Goal: Task Accomplishment & Management: Use online tool/utility

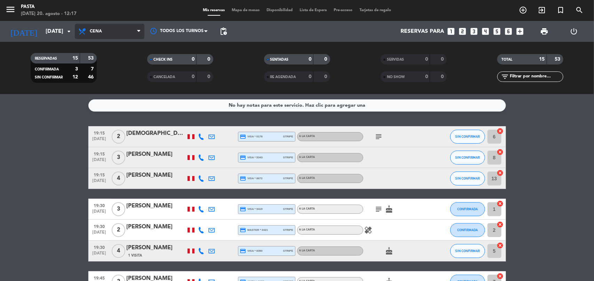
click at [127, 32] on span "Cena" at bounding box center [110, 31] width 70 height 15
click at [107, 75] on div "menu Pasta [DATE] 20. agosto - 12:17 Mis reservas Mapa de mesas Disponibilidad …" at bounding box center [297, 47] width 594 height 94
click at [135, 31] on span "Cena" at bounding box center [110, 31] width 70 height 15
drag, startPoint x: 117, startPoint y: 60, endPoint x: 127, endPoint y: 64, distance: 11.8
click at [117, 60] on div "menu Pasta [DATE] 20. agosto - 12:17 Mis reservas Mapa de mesas Disponibilidad …" at bounding box center [297, 47] width 594 height 94
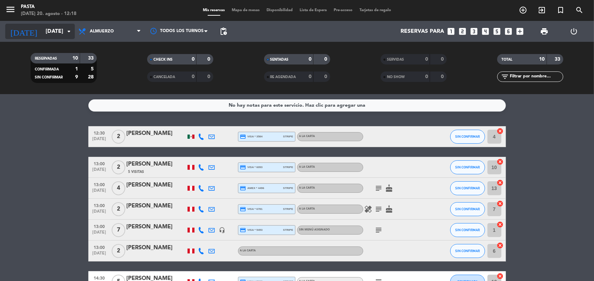
click at [66, 27] on icon "arrow_drop_down" at bounding box center [69, 31] width 8 height 8
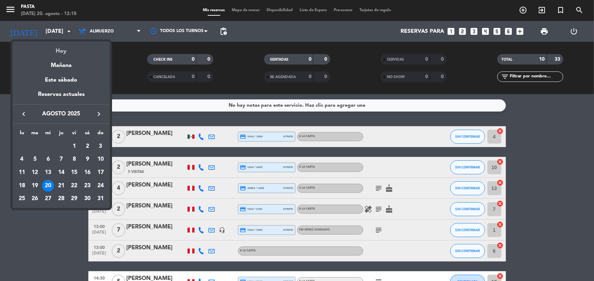
click at [65, 52] on div "Hoy" at bounding box center [61, 48] width 97 height 14
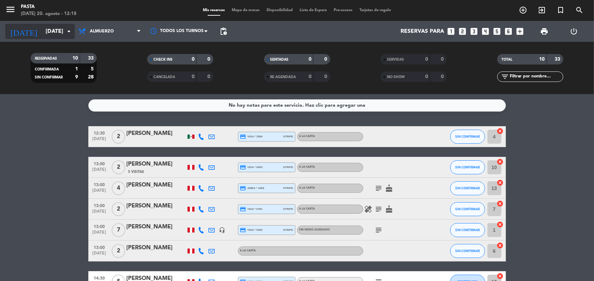
click at [63, 34] on input "[DATE]" at bounding box center [78, 32] width 73 height 14
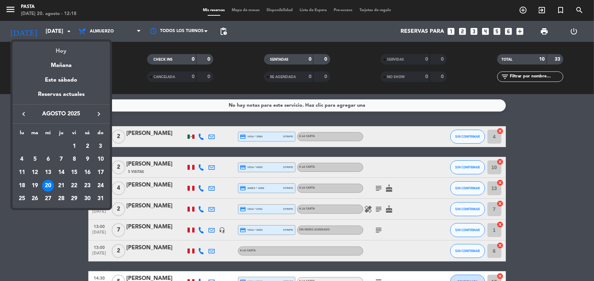
click at [67, 55] on div "Hoy" at bounding box center [61, 48] width 97 height 14
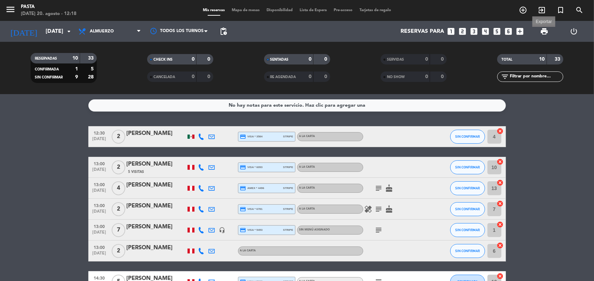
click at [543, 31] on span "print" at bounding box center [544, 31] width 8 height 8
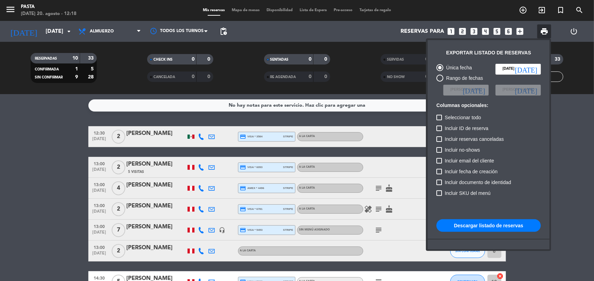
click at [500, 231] on button "Descargar listado de reservas" at bounding box center [488, 225] width 104 height 13
